Goal: Find specific page/section: Find specific page/section

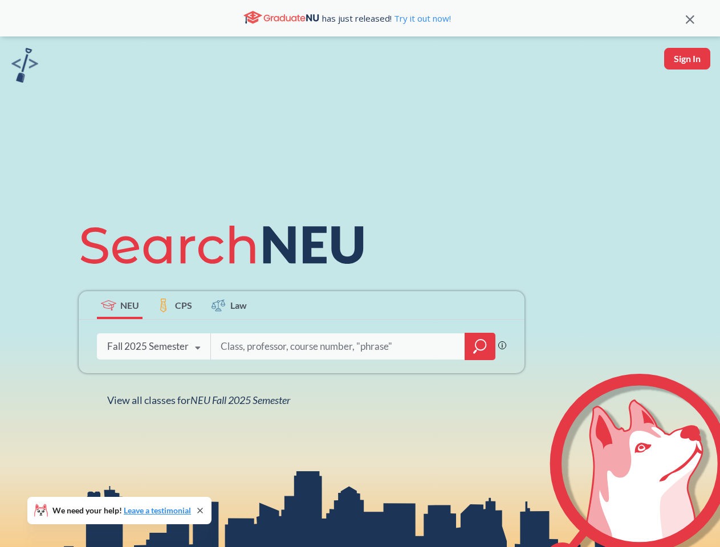
click at [360, 273] on icon at bounding box center [227, 245] width 297 height 64
click at [689, 18] on icon at bounding box center [689, 19] width 9 height 9
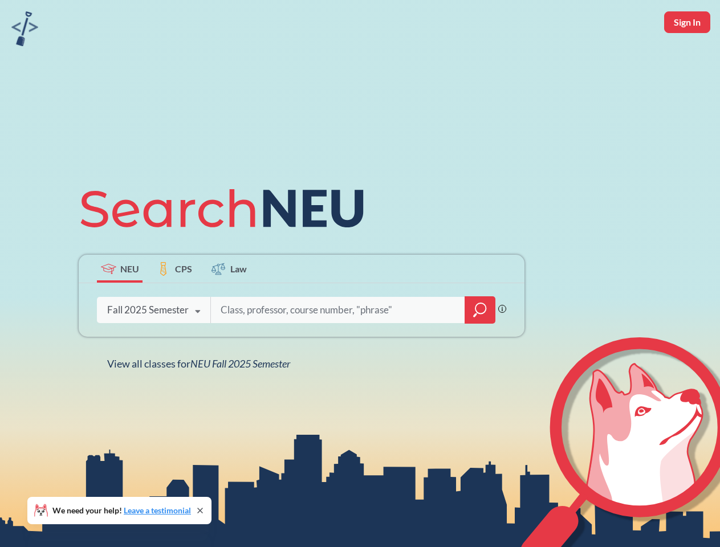
click at [687, 59] on div "NEU CPS Law Phrase search guarantees the exact search appears in the results. E…" at bounding box center [360, 273] width 720 height 547
click at [120, 305] on div "Fall 2025 Semester" at bounding box center [147, 310] width 81 height 13
click at [174, 305] on div "Fall 2025 Semester" at bounding box center [147, 310] width 81 height 13
click at [229, 305] on input "search" at bounding box center [337, 310] width 237 height 24
click at [480, 346] on div "NEU CPS Law Phrase search guarantees the exact search appears in the results. E…" at bounding box center [301, 274] width 459 height 194
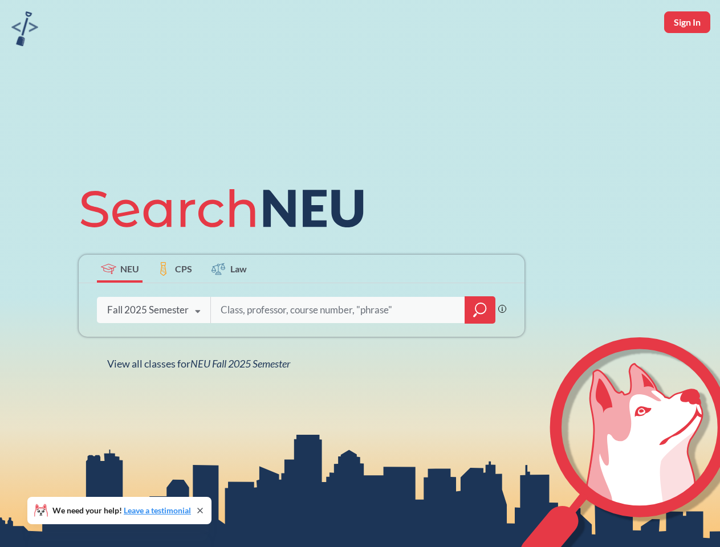
click at [153, 346] on div "NEU CPS Law Phrase search guarantees the exact search appears in the results. E…" at bounding box center [301, 274] width 459 height 194
click at [198, 348] on div "NEU CPS Law Phrase search guarantees the exact search appears in the results. E…" at bounding box center [301, 274] width 459 height 194
click at [201, 400] on div "NEU CPS Law Phrase search guarantees the exact search appears in the results. E…" at bounding box center [360, 273] width 720 height 547
